Goal: Navigation & Orientation: Find specific page/section

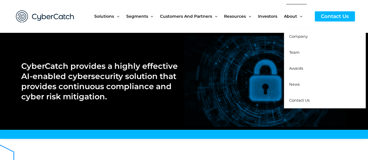
click at [296, 52] on span "Team" at bounding box center [294, 52] width 10 height 5
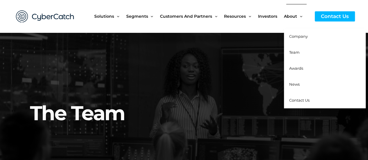
click at [297, 84] on span "News" at bounding box center [294, 84] width 10 height 5
